Goal: Task Accomplishment & Management: Use online tool/utility

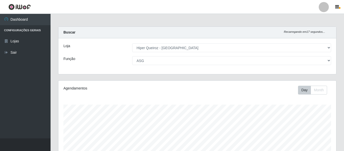
select select "497"
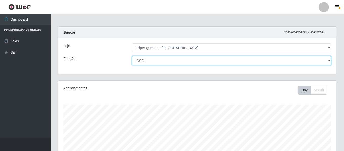
click at [165, 62] on select "[Selecione...] ASG ASG + ASG ++ Embalador Embalador + Embalador ++ Repositor Re…" at bounding box center [231, 60] width 199 height 9
click at [132, 56] on select "[Selecione...] ASG ASG + ASG ++ Embalador Embalador + Embalador ++ Repositor Re…" at bounding box center [231, 60] width 199 height 9
click at [144, 61] on select "[Selecione...] ASG ASG + ASG ++ Embalador Embalador + Embalador ++ Repositor Re…" at bounding box center [231, 60] width 199 height 9
click at [132, 56] on select "[Selecione...] ASG ASG + ASG ++ Embalador Embalador + Embalador ++ Repositor Re…" at bounding box center [231, 60] width 199 height 9
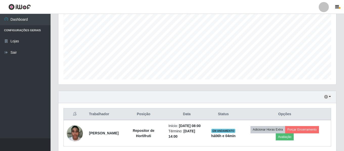
scroll to position [121, 0]
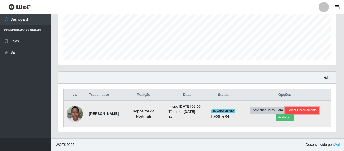
click at [304, 109] on button "Forçar Encerramento" at bounding box center [302, 110] width 34 height 7
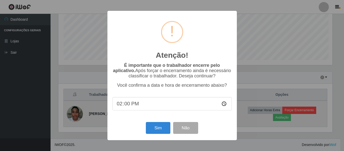
scroll to position [105, 275]
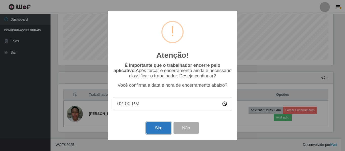
click at [159, 131] on button "Sim" at bounding box center [158, 128] width 25 height 12
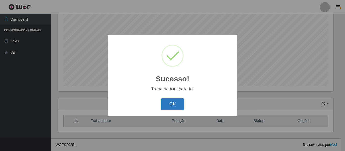
click at [177, 103] on button "OK" at bounding box center [173, 105] width 24 height 12
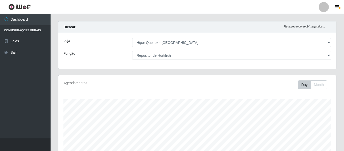
scroll to position [0, 0]
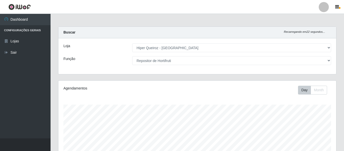
drag, startPoint x: 332, startPoint y: 58, endPoint x: 330, endPoint y: 61, distance: 3.4
click at [331, 59] on div "[Selecione...] ASG ASG + ASG ++ Embalador Embalador + Embalador ++ Repositor Re…" at bounding box center [231, 60] width 207 height 9
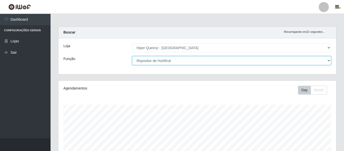
click at [329, 61] on select "[Selecione...] ASG ASG + ASG ++ Embalador Embalador + Embalador ++ Repositor Re…" at bounding box center [231, 60] width 199 height 9
click at [132, 56] on select "[Selecione...] ASG ASG + ASG ++ Embalador Embalador + Embalador ++ Repositor Re…" at bounding box center [231, 60] width 199 height 9
select select "108"
click at [132, 56] on select "[Selecione...] ASG ASG + ASG ++ Embalador Embalador + Embalador ++ Repositor Re…" at bounding box center [231, 60] width 199 height 9
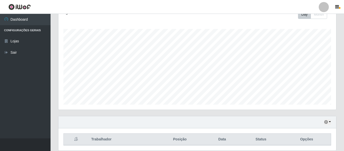
scroll to position [94, 0]
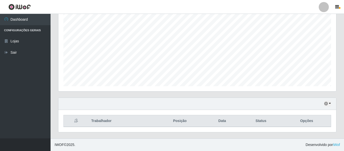
click at [155, 123] on th "Trabalhador" at bounding box center [121, 122] width 67 height 12
click at [94, 122] on th "Trabalhador" at bounding box center [121, 122] width 67 height 12
click at [318, 122] on th "Opções" at bounding box center [307, 122] width 49 height 12
click at [331, 105] on button "button" at bounding box center [327, 104] width 7 height 6
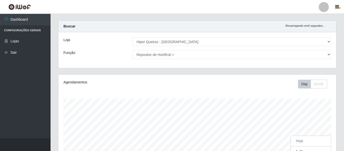
scroll to position [0, 0]
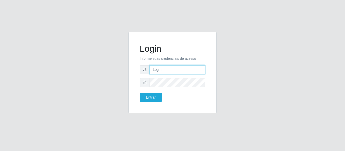
click at [169, 68] on input "text" at bounding box center [178, 70] width 56 height 9
type input "vanessa.alves@hiperqueiroz.com.br"
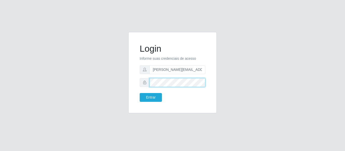
click at [140, 93] on button "Entrar" at bounding box center [151, 97] width 22 height 9
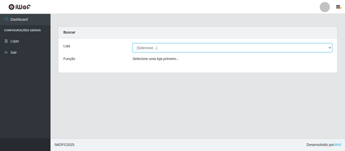
click at [332, 47] on select "[Selecione...] Hiper Queiroz - Nova Betânia" at bounding box center [233, 48] width 200 height 9
select select "497"
click at [133, 44] on select "[Selecione...] Hiper Queiroz - Nova Betânia" at bounding box center [233, 48] width 200 height 9
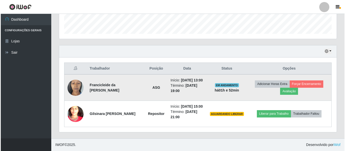
scroll to position [158, 0]
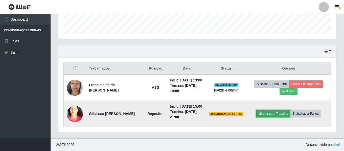
click at [267, 111] on button "Liberar para Trabalho" at bounding box center [273, 114] width 34 height 7
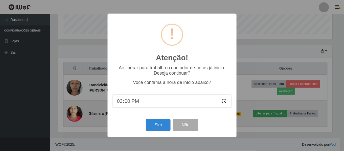
scroll to position [105, 275]
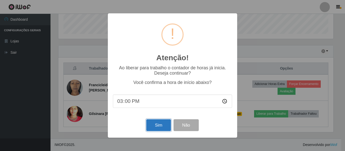
click at [163, 132] on button "Sim" at bounding box center [158, 126] width 25 height 12
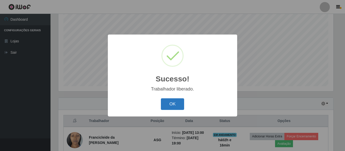
click at [173, 103] on button "OK" at bounding box center [173, 105] width 24 height 12
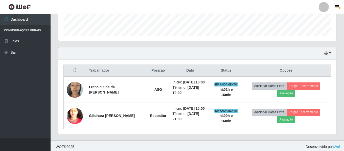
scroll to position [147, 0]
